Goal: Task Accomplishment & Management: Manage account settings

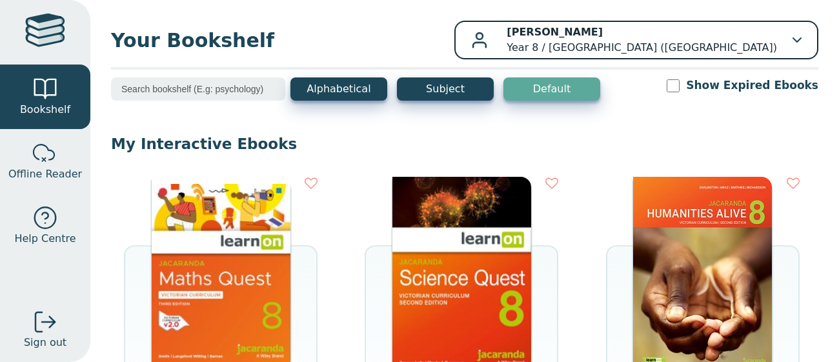
click at [603, 35] on b "[PERSON_NAME]" at bounding box center [554, 32] width 96 height 12
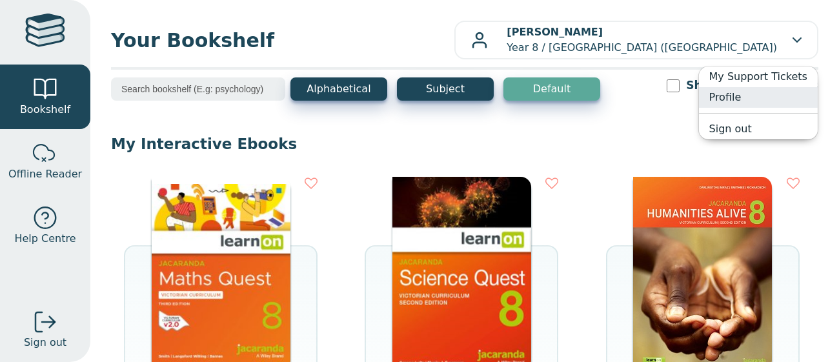
click at [733, 94] on link "Profile" at bounding box center [758, 97] width 119 height 21
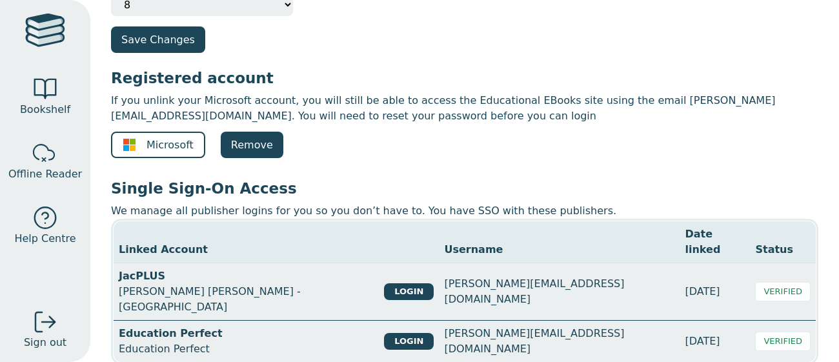
scroll to position [285, 0]
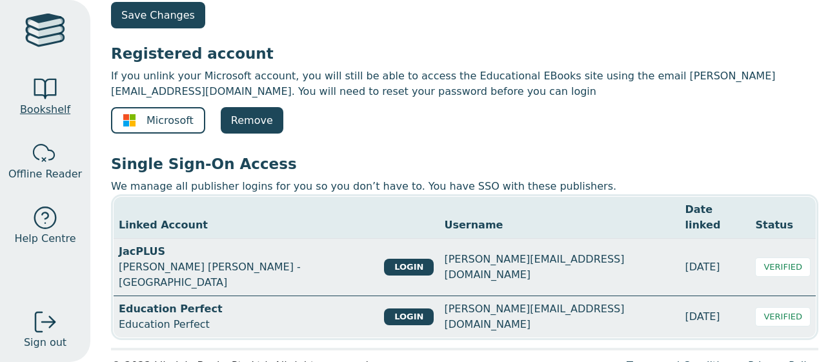
click at [46, 91] on div at bounding box center [45, 89] width 26 height 26
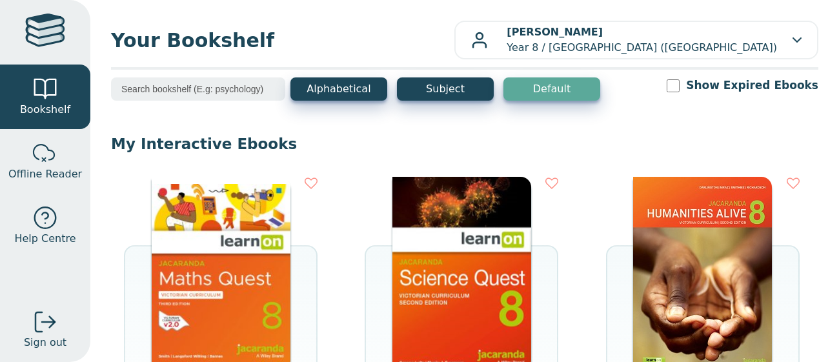
click at [200, 281] on img at bounding box center [221, 274] width 139 height 194
